Goal: Information Seeking & Learning: Check status

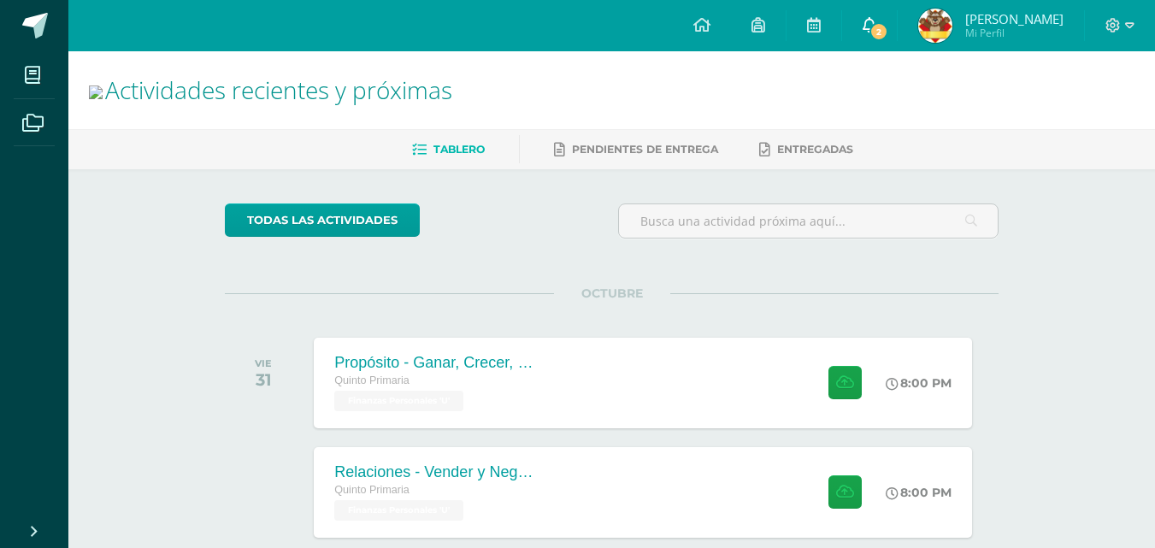
click at [863, 20] on link "2" at bounding box center [869, 25] width 55 height 51
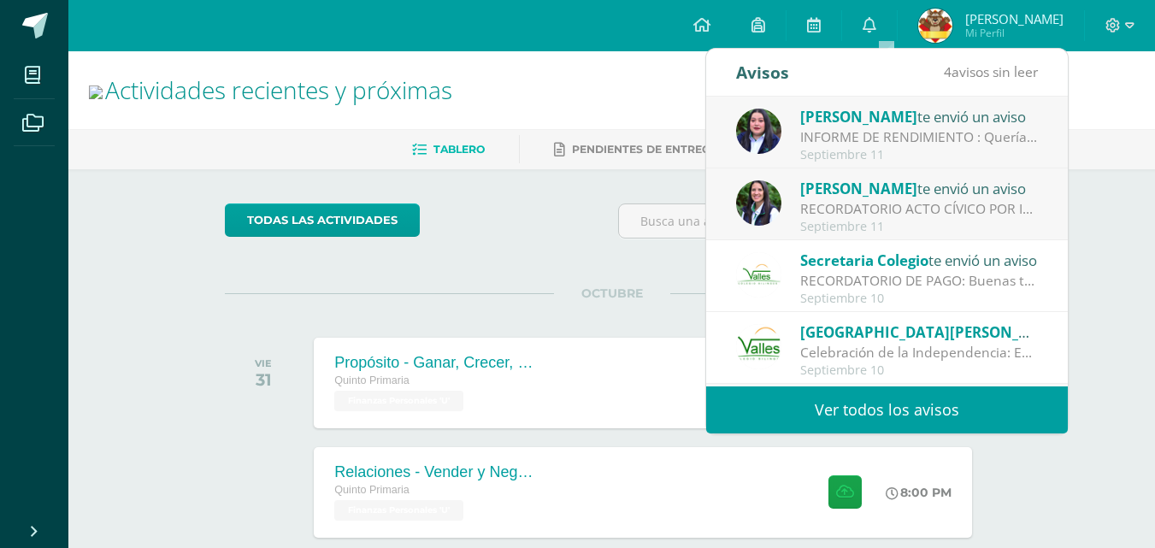
click at [962, 409] on link "Ver todos los avisos" at bounding box center [887, 409] width 362 height 47
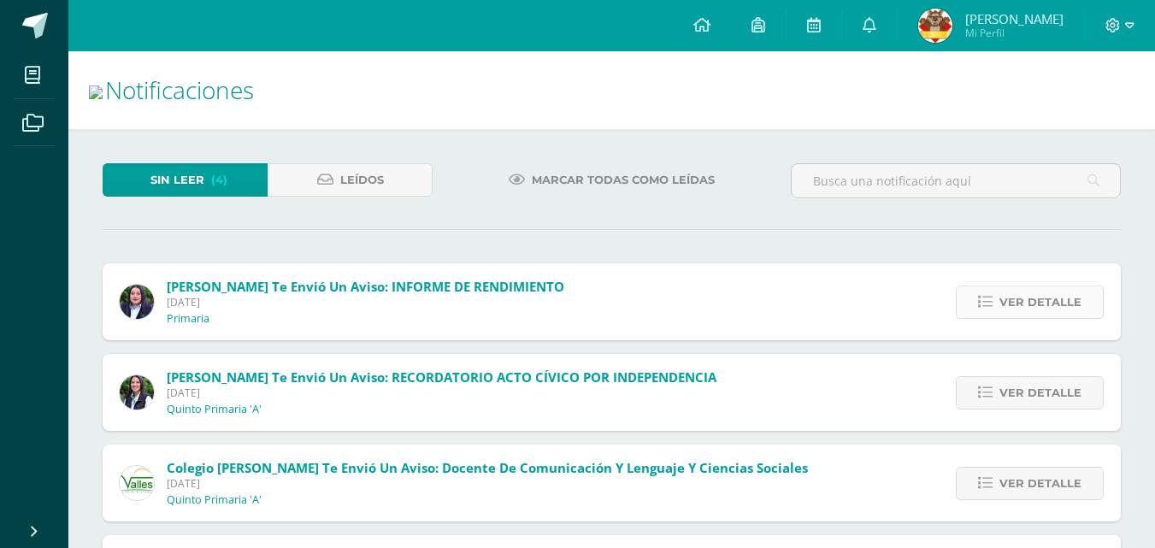
click at [1012, 286] on span "Ver detalle" at bounding box center [1040, 302] width 82 height 32
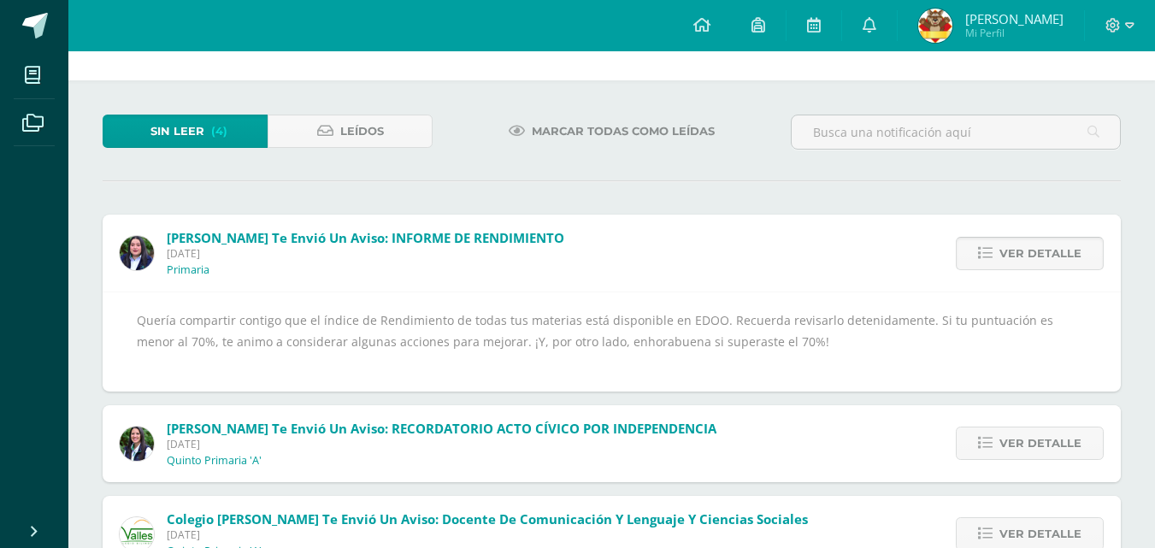
scroll to position [50, 0]
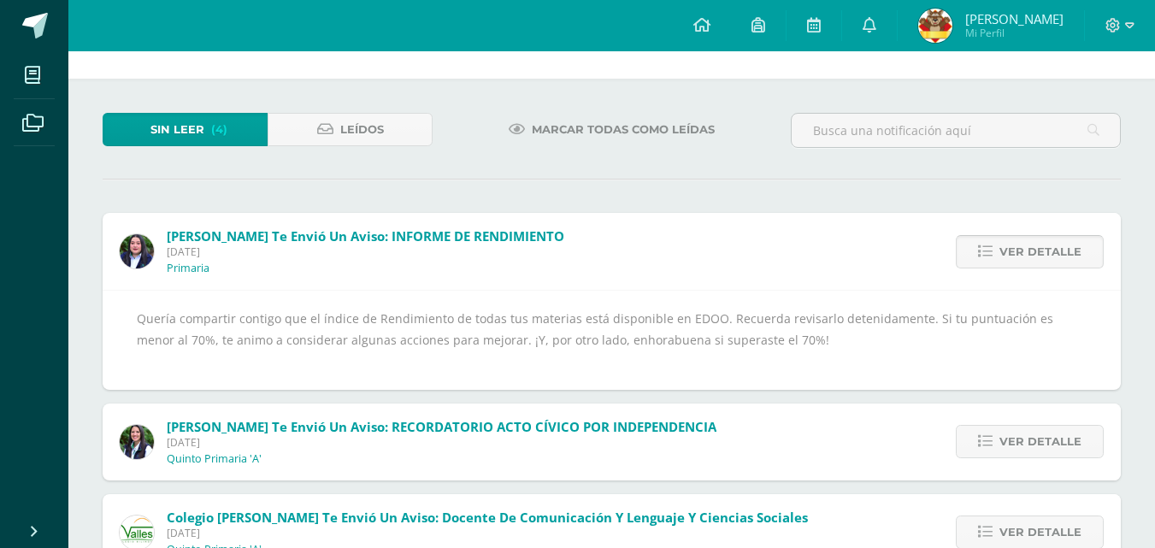
click at [1024, 249] on span "Ver detalle" at bounding box center [1040, 252] width 82 height 32
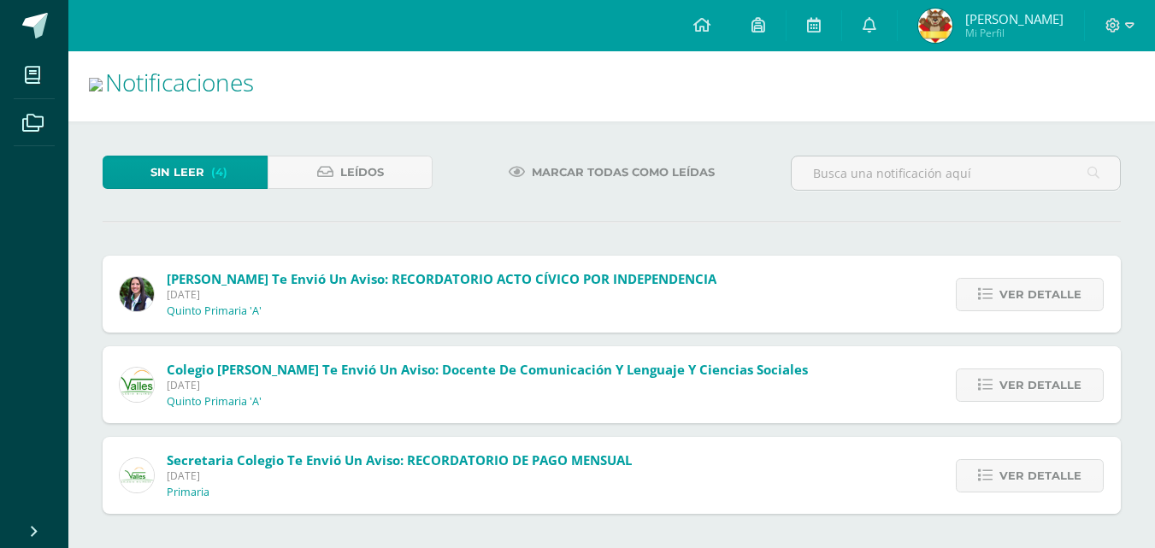
scroll to position [8, 0]
click at [1019, 291] on span "Ver detalle" at bounding box center [1040, 295] width 82 height 32
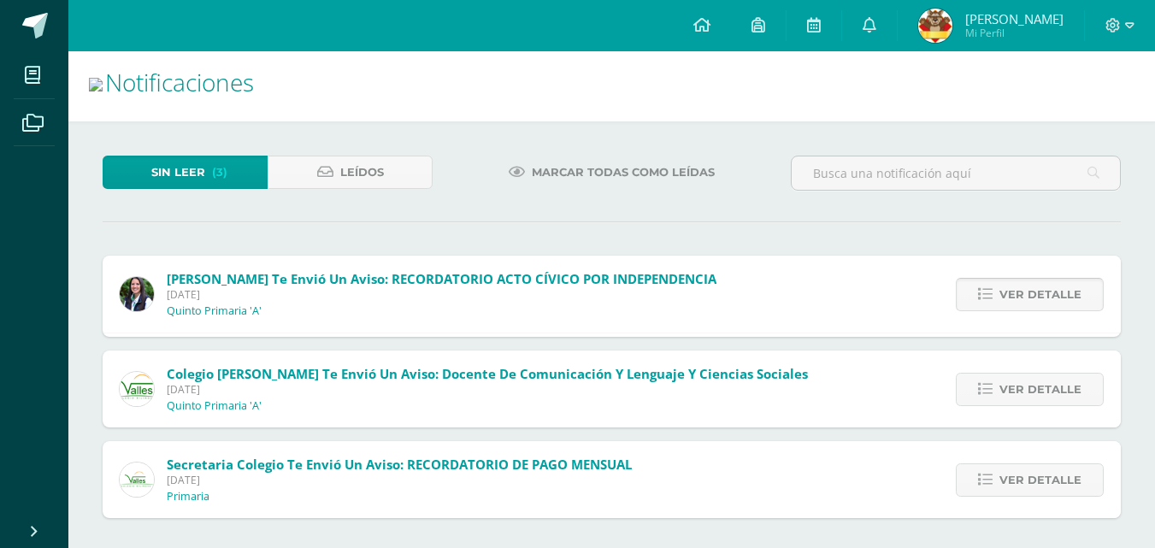
scroll to position [50, 0]
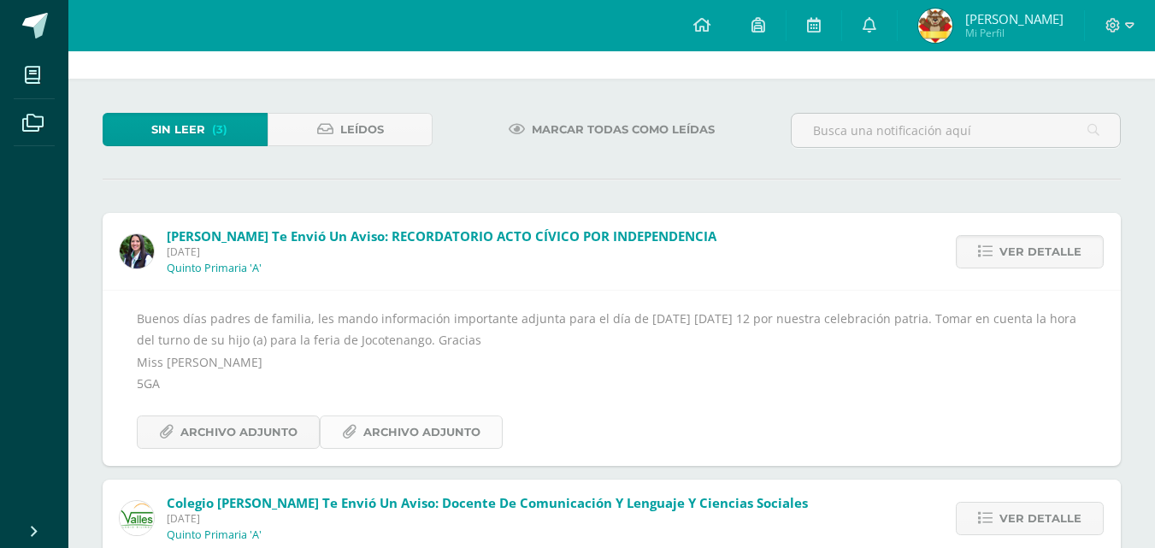
click at [431, 427] on span "Archivo Adjunto" at bounding box center [421, 432] width 117 height 32
click at [270, 424] on span "Archivo Adjunto" at bounding box center [238, 432] width 117 height 32
click at [1008, 31] on span "Mi Perfil" at bounding box center [1014, 33] width 98 height 15
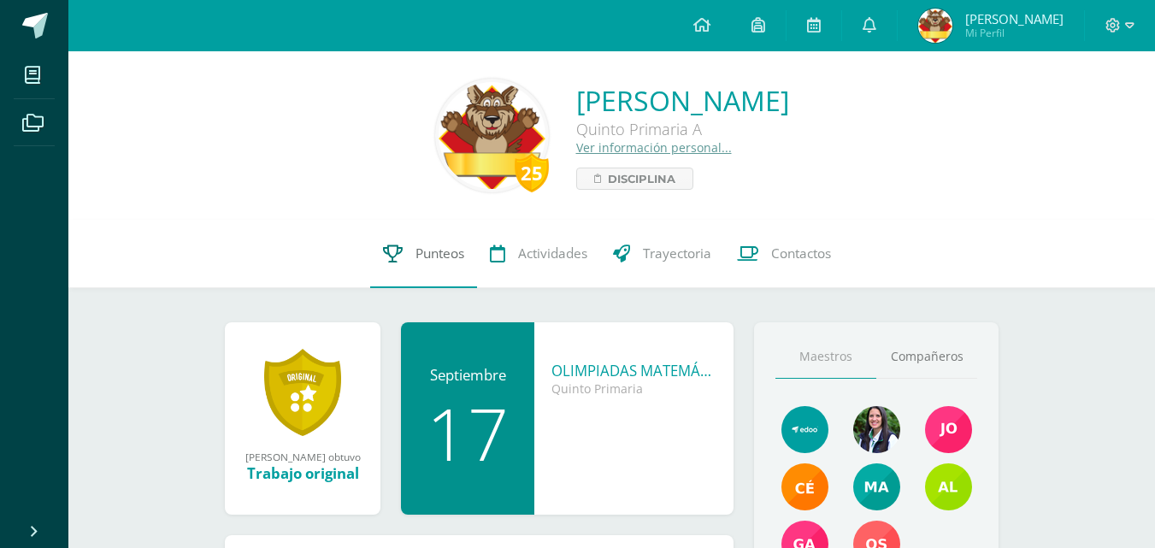
click at [417, 269] on link "Punteos" at bounding box center [423, 254] width 107 height 68
